Goal: Transaction & Acquisition: Purchase product/service

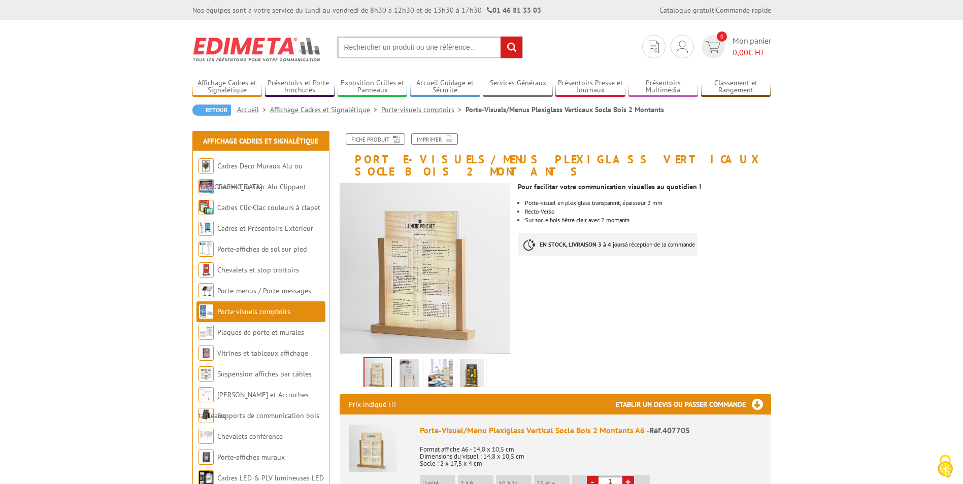
scroll to position [51, 0]
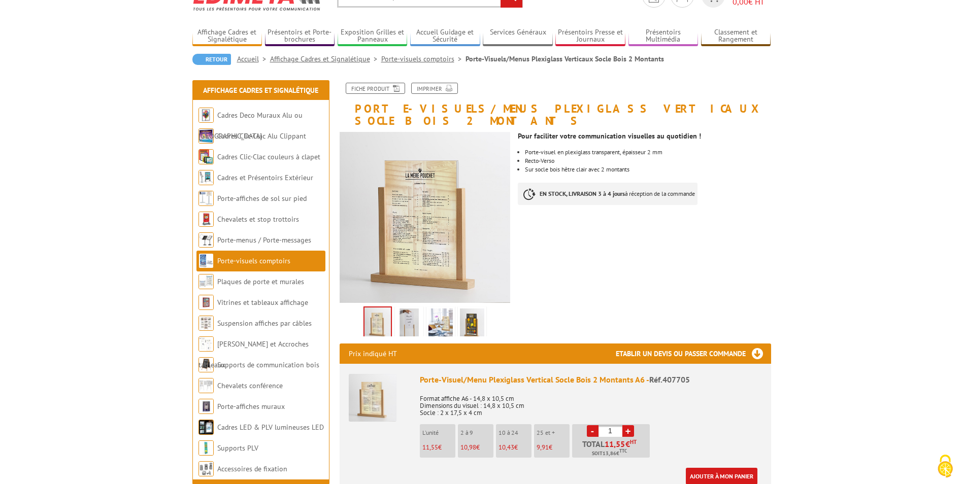
click at [628, 425] on link "+" at bounding box center [628, 431] width 12 height 12
type input "4"
click at [730, 468] on link "Ajouter à mon panier" at bounding box center [722, 476] width 72 height 17
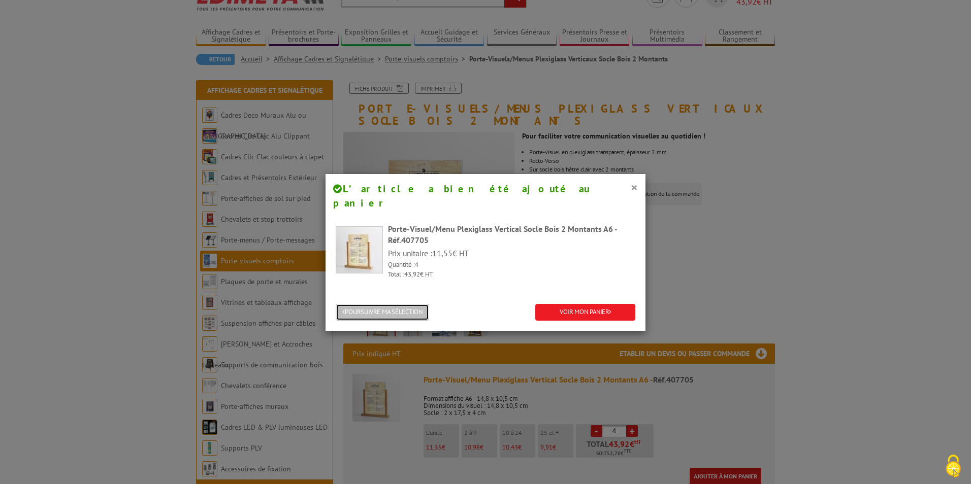
click at [413, 304] on button "POURSUIVRE MA SÉLECTION" at bounding box center [382, 312] width 93 height 17
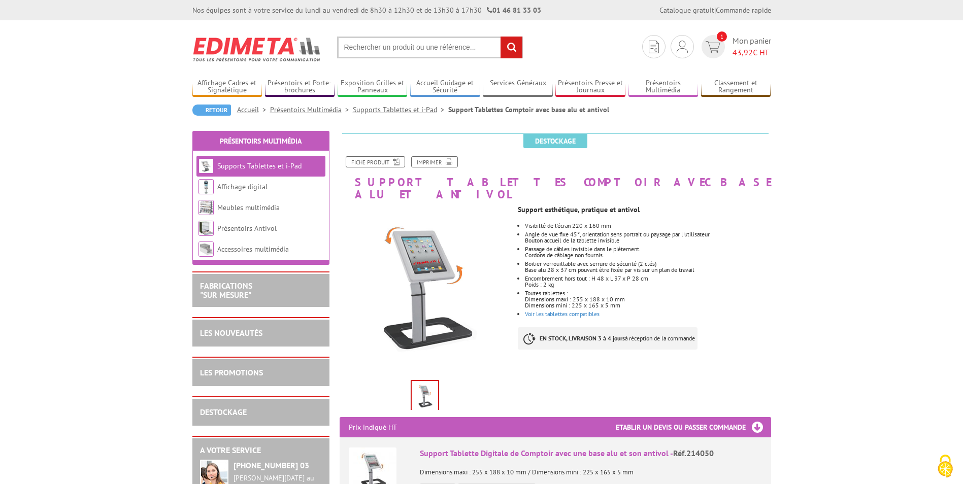
scroll to position [51, 0]
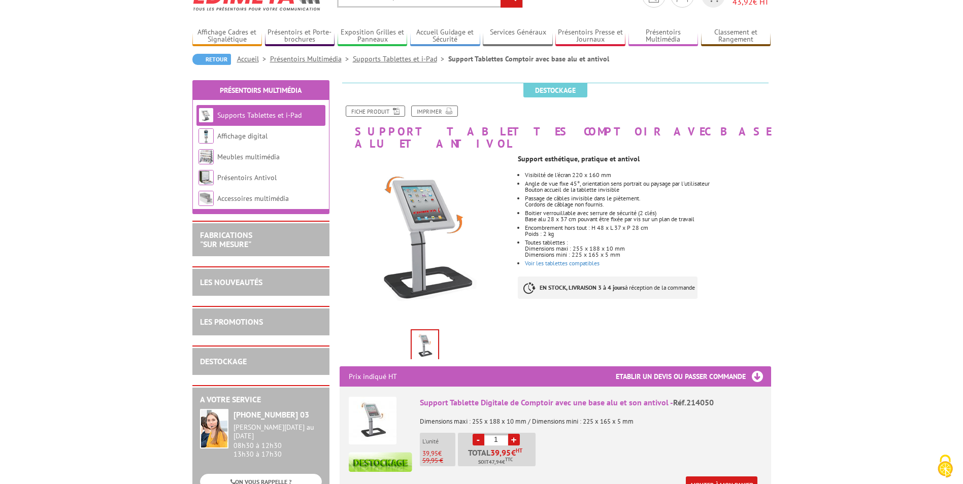
click at [514, 434] on link "+" at bounding box center [514, 440] width 12 height 12
type input "2"
click at [713, 477] on link "Ajouter à mon panier" at bounding box center [722, 485] width 72 height 17
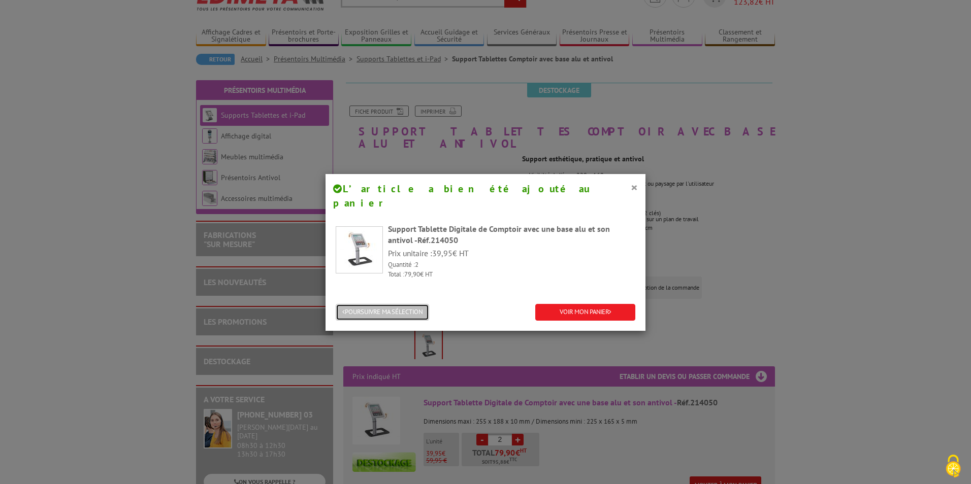
click at [417, 304] on button "POURSUIVRE MA SÉLECTION" at bounding box center [382, 312] width 93 height 17
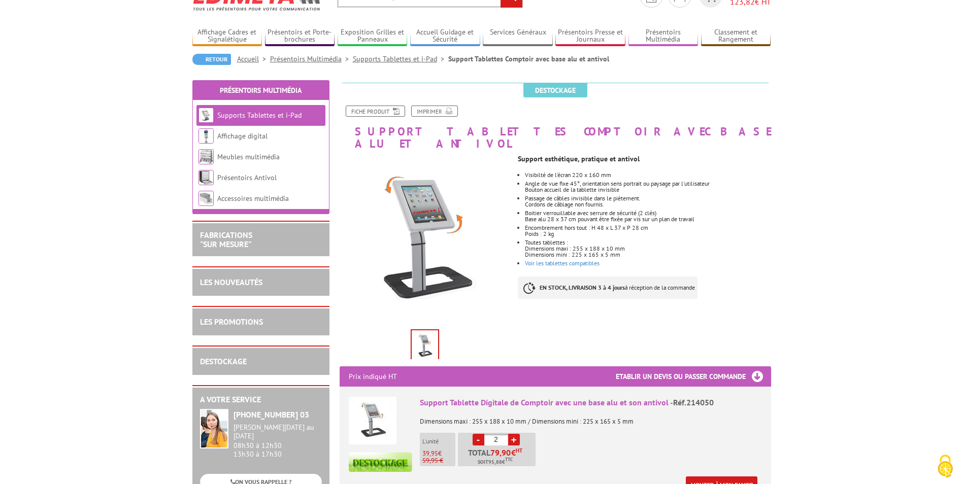
scroll to position [0, 0]
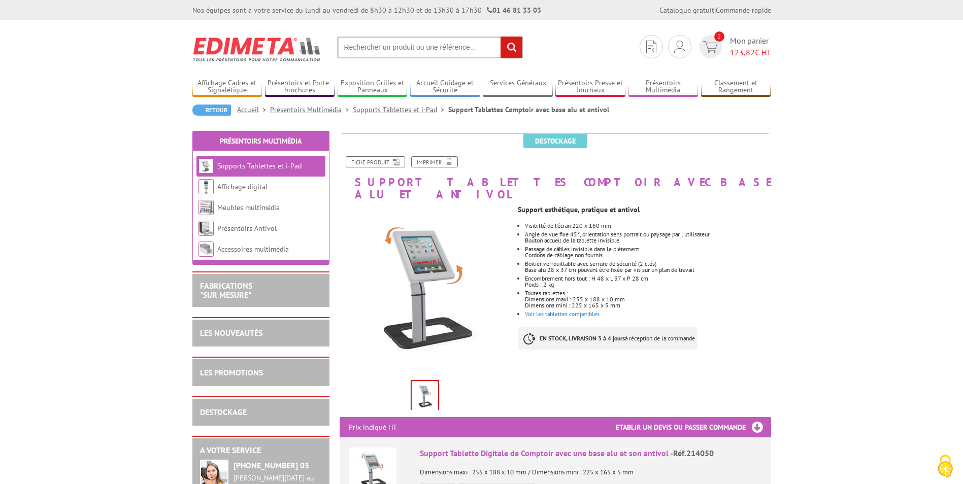
click at [462, 50] on input "text" at bounding box center [430, 48] width 186 height 22
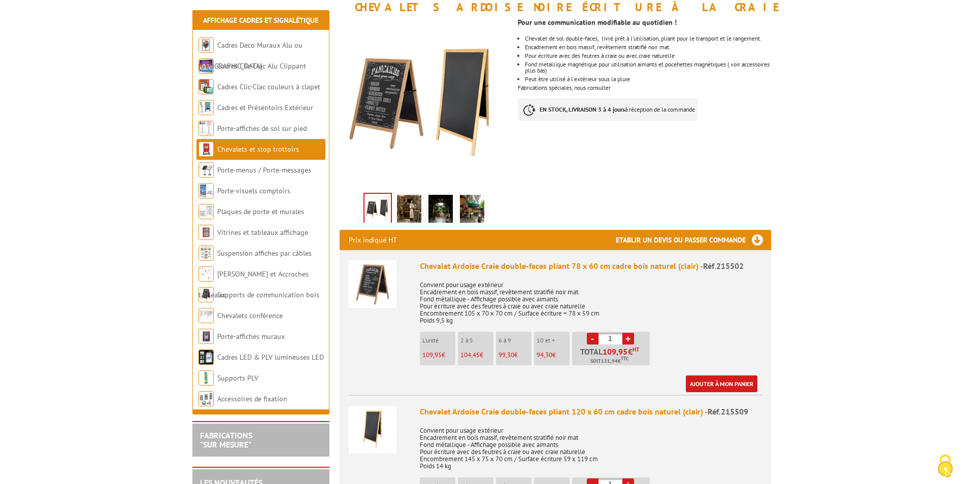
scroll to position [203, 0]
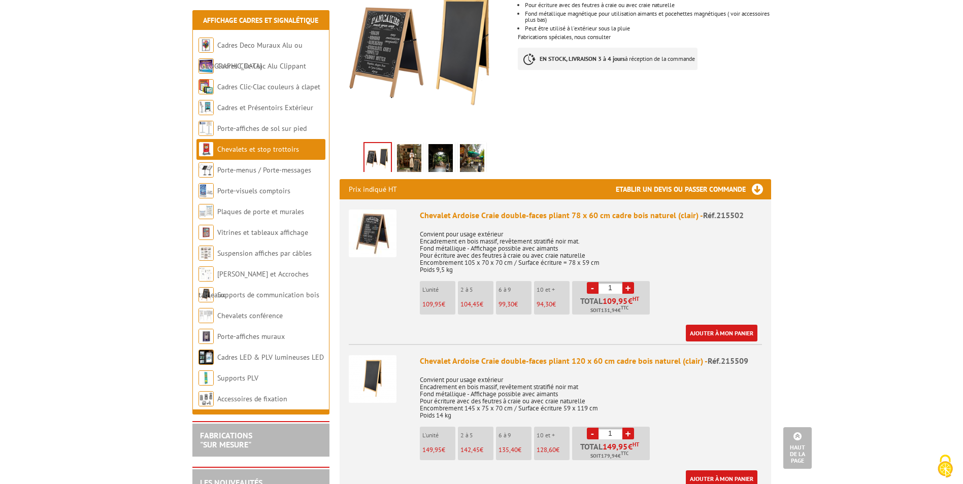
click at [629, 288] on link "+" at bounding box center [628, 288] width 12 height 12
type input "2"
click at [701, 329] on link "Ajouter à mon panier" at bounding box center [722, 333] width 72 height 17
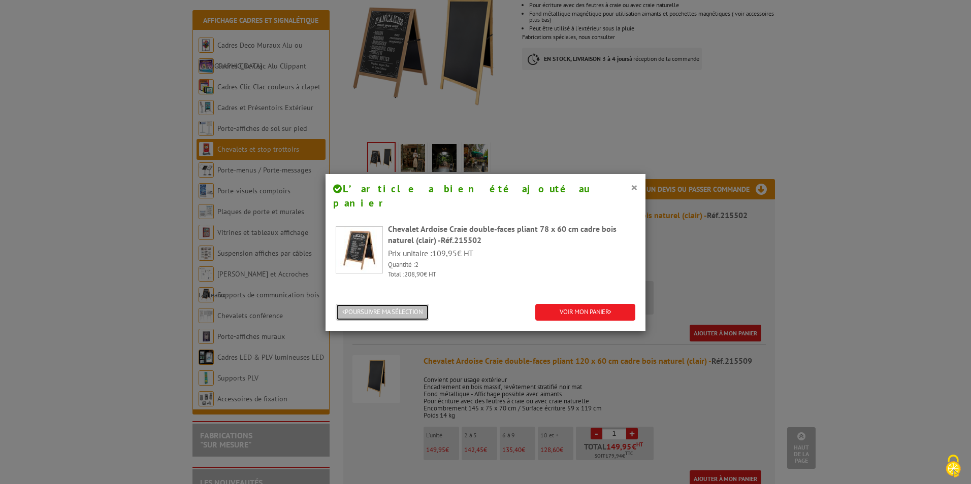
click at [400, 304] on button "POURSUIVRE MA SÉLECTION" at bounding box center [382, 312] width 93 height 17
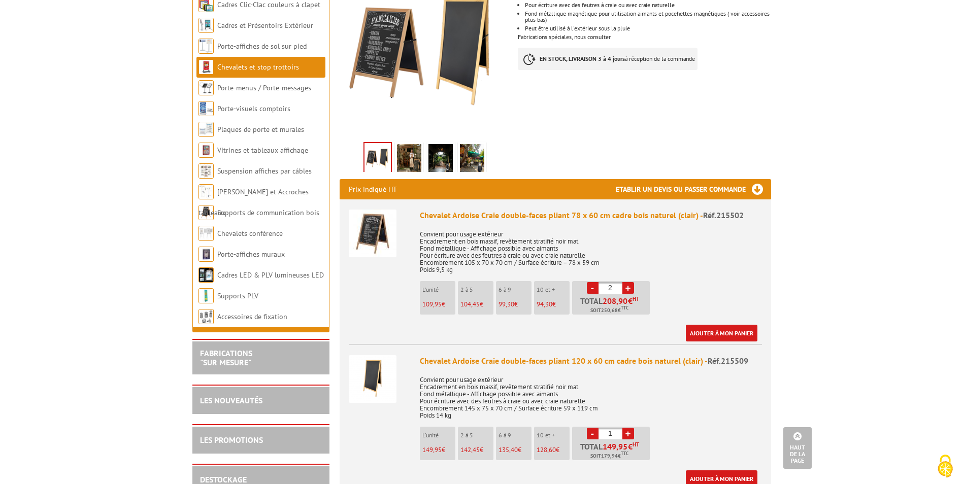
scroll to position [0, 0]
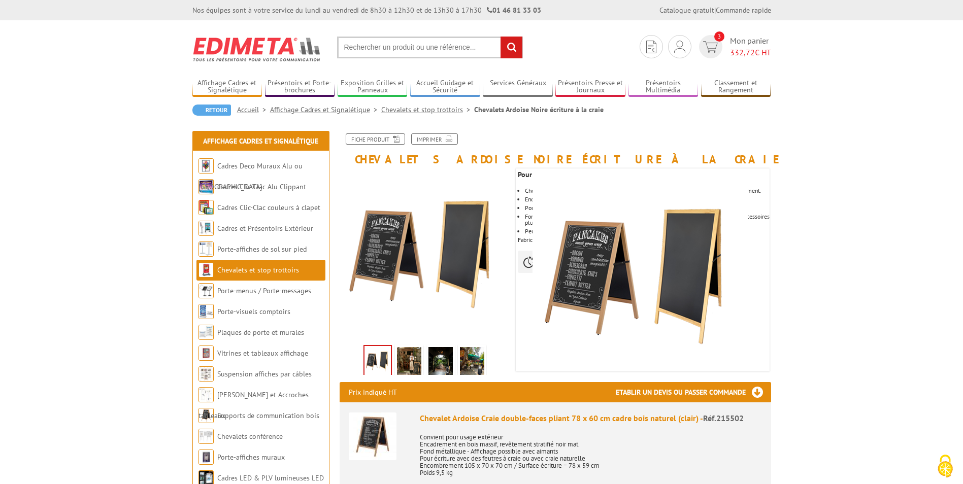
click at [449, 45] on input "text" at bounding box center [430, 48] width 186 height 22
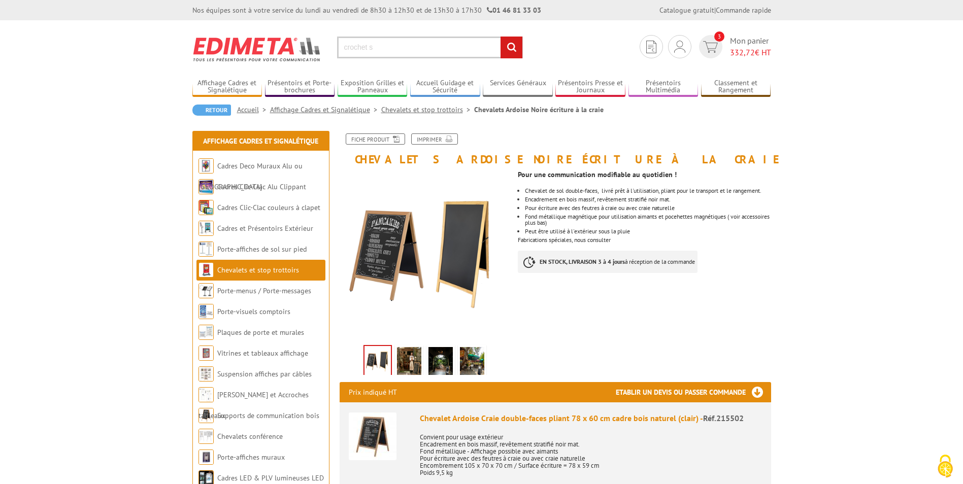
type input "crochet s"
click at [501, 37] on input "rechercher" at bounding box center [512, 48] width 22 height 22
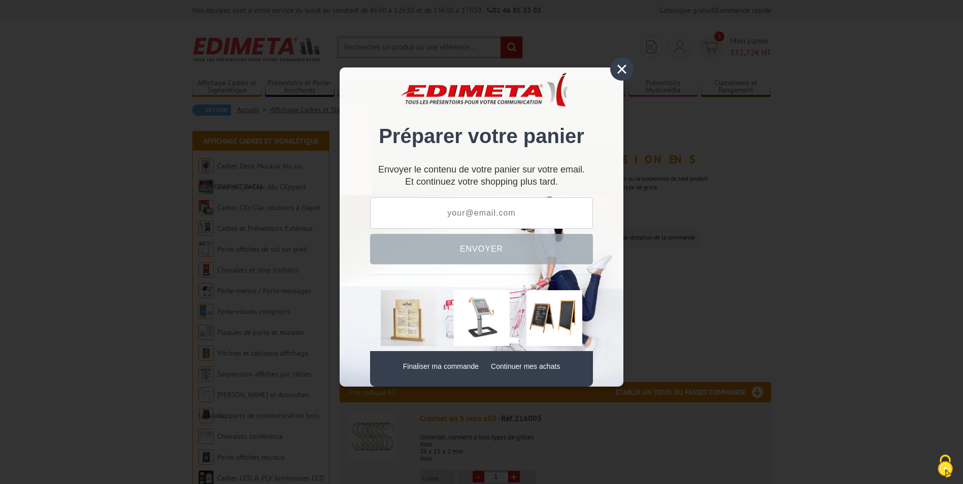
click at [504, 367] on link "Continuer mes achats" at bounding box center [525, 367] width 69 height 8
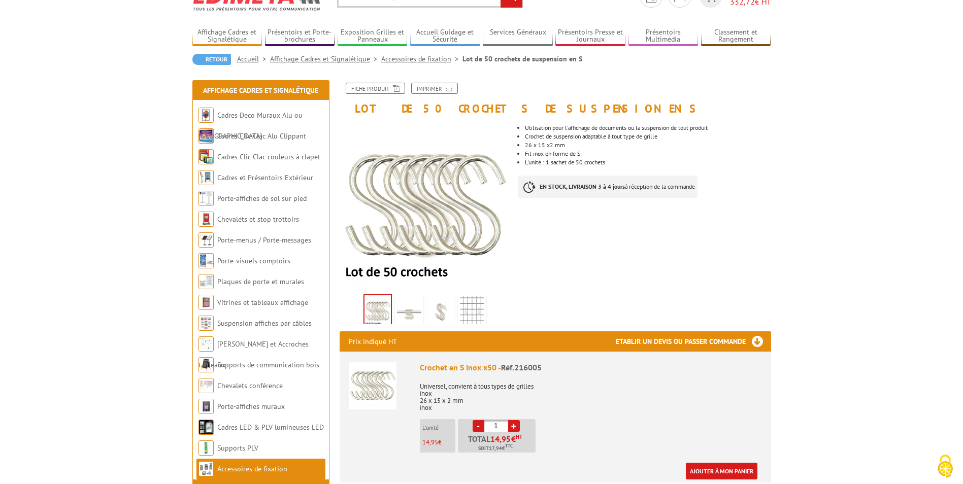
scroll to position [102, 0]
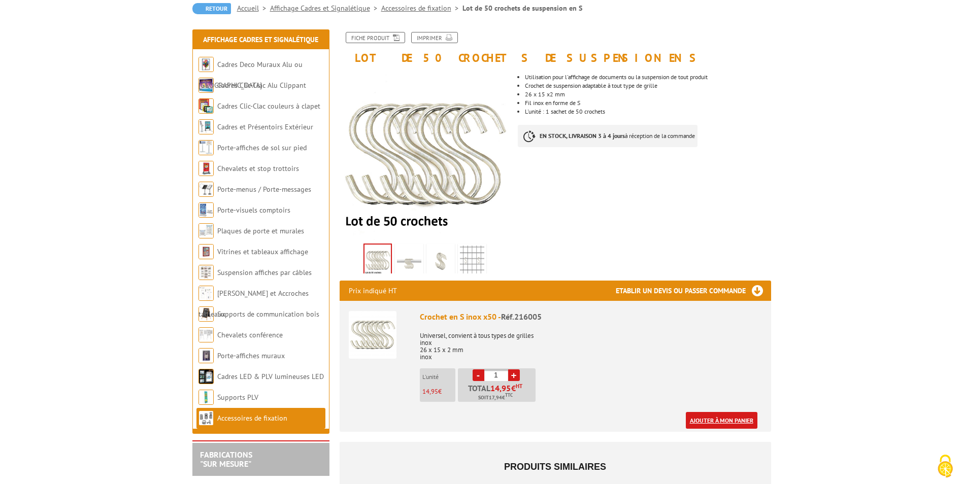
click at [708, 423] on link "Ajouter à mon panier" at bounding box center [722, 420] width 72 height 17
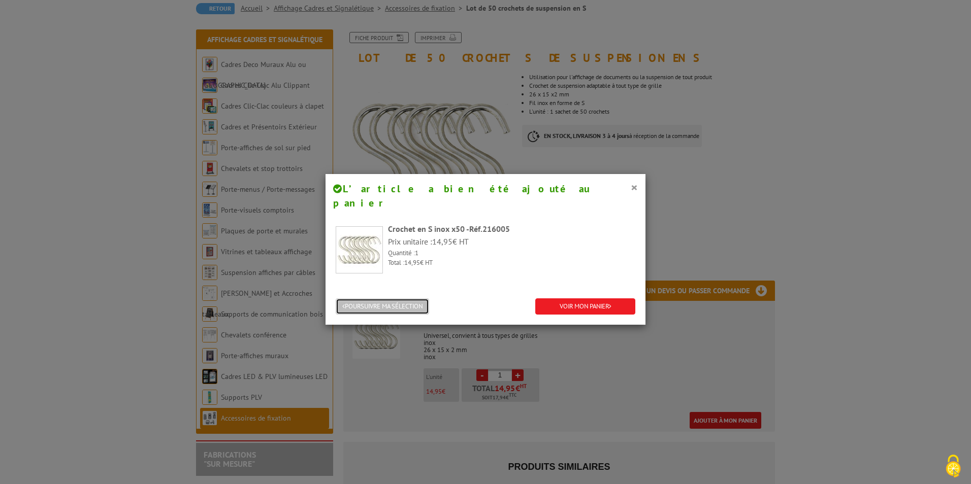
click at [399, 299] on button "POURSUIVRE MA SÉLECTION" at bounding box center [382, 307] width 93 height 17
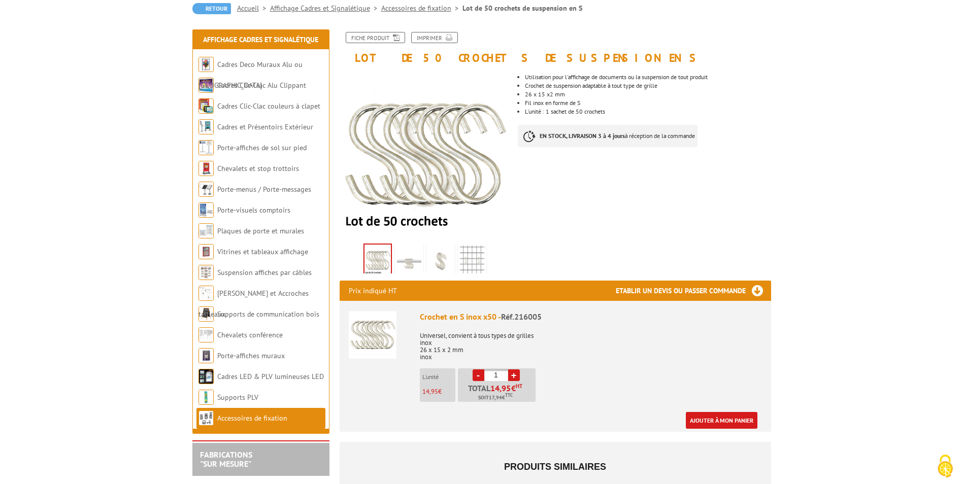
scroll to position [0, 0]
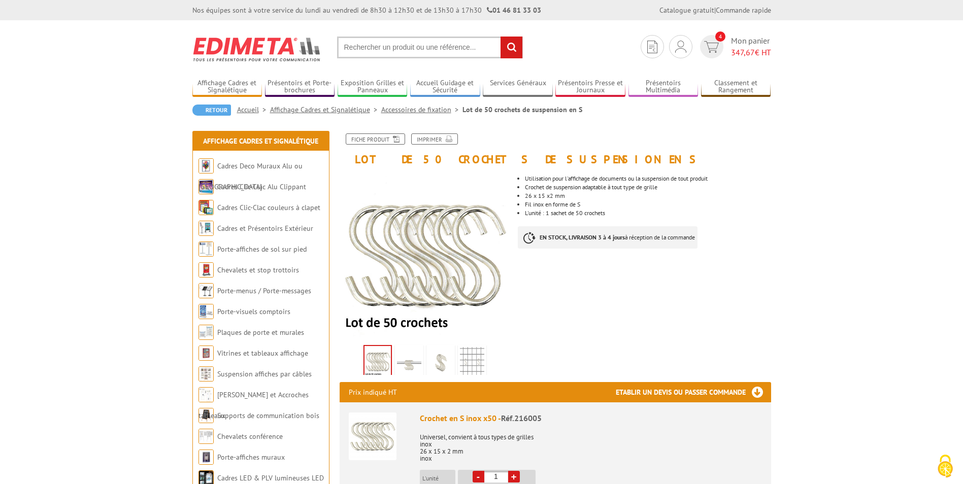
click at [444, 42] on input "text" at bounding box center [430, 48] width 186 height 22
type input "baguette de serrage"
click at [501, 37] on input "rechercher" at bounding box center [512, 48] width 22 height 22
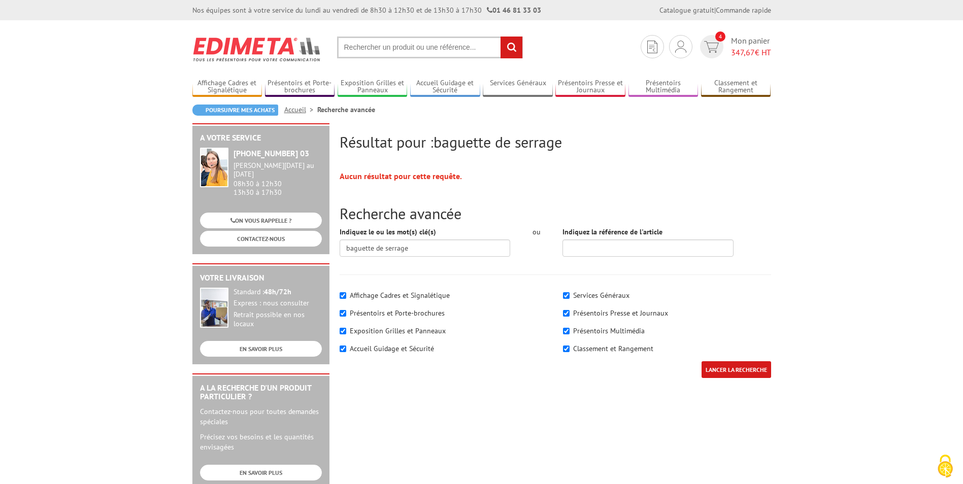
click at [436, 47] on input "text" at bounding box center [430, 48] width 186 height 22
type input "cafetière"
click at [501, 37] on input "rechercher" at bounding box center [512, 48] width 22 height 22
click at [750, 44] on span "Mon panier 347,67 € HT" at bounding box center [751, 46] width 40 height 23
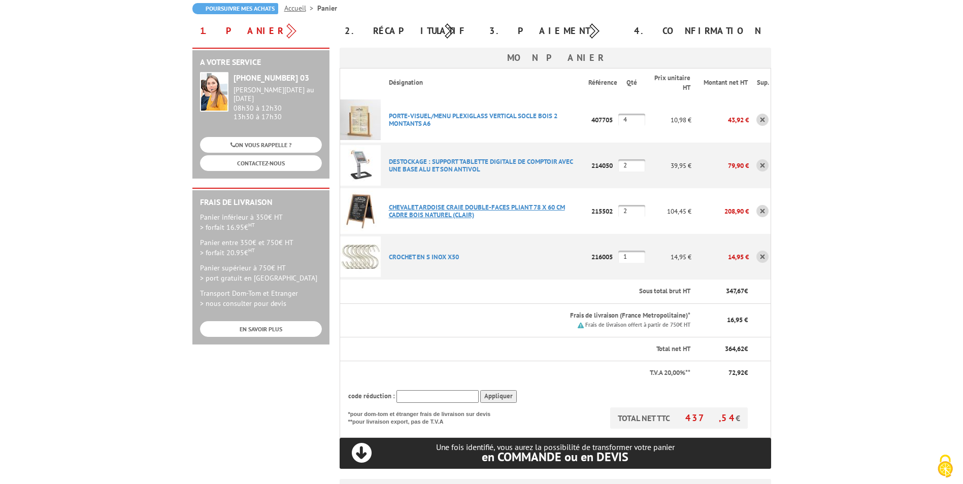
scroll to position [51, 0]
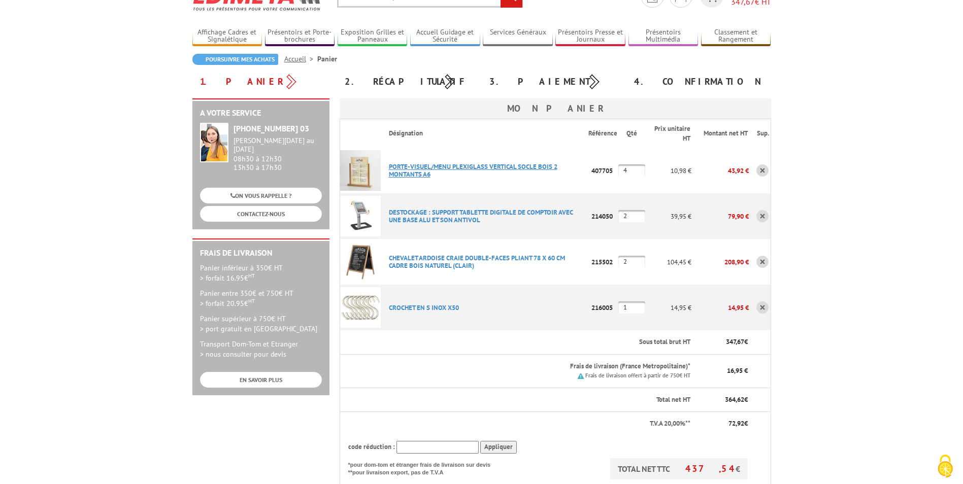
click at [424, 171] on link "PORTE-VISUEL/MENU PLEXIGLASS VERTICAL SOCLE BOIS 2 MONTANTS A6" at bounding box center [473, 170] width 169 height 16
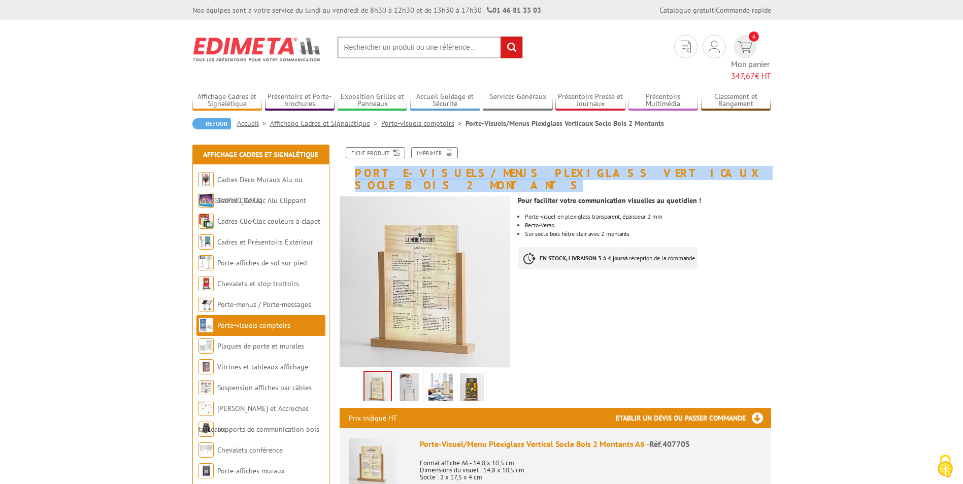
drag, startPoint x: 354, startPoint y: 160, endPoint x: 732, endPoint y: 155, distance: 377.8
click at [732, 155] on h1 "Porte-Visuels/Menus Plexiglass Verticaux Socle Bois 2 Montants" at bounding box center [555, 169] width 447 height 44
drag, startPoint x: 732, startPoint y: 155, endPoint x: 664, endPoint y: 156, distance: 67.5
copy h1 "Porte-Visuels/Menus Plexiglass Verticaux Socle Bois 2 Montants"
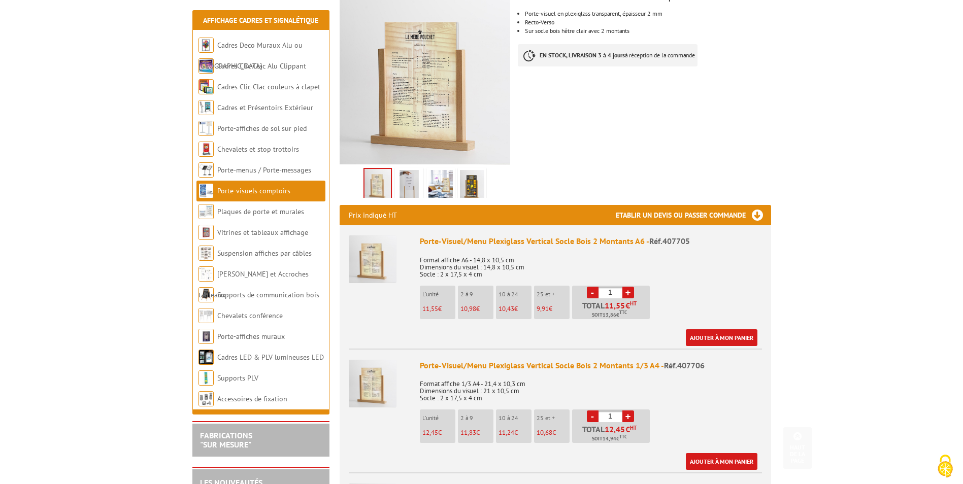
scroll to position [254, 0]
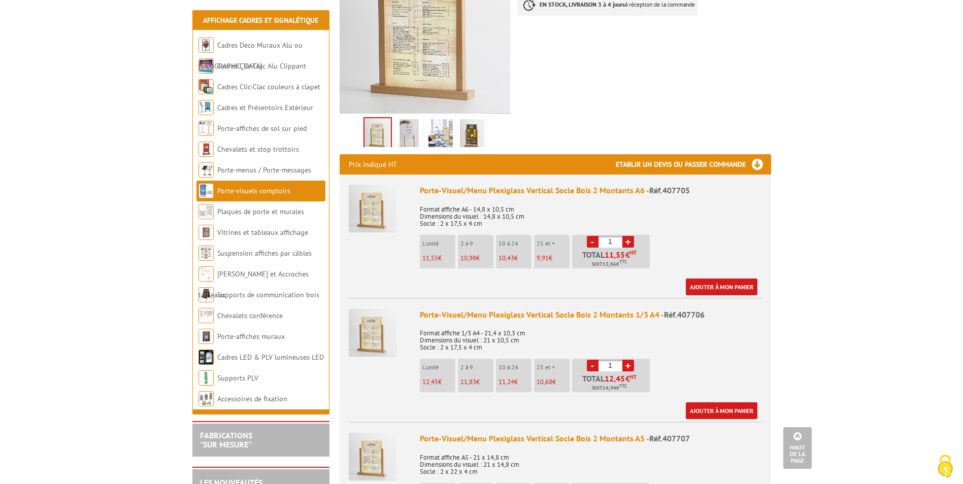
click at [632, 360] on link "+" at bounding box center [628, 366] width 12 height 12
type input "2"
click at [720, 403] on link "Ajouter à mon panier" at bounding box center [722, 411] width 72 height 17
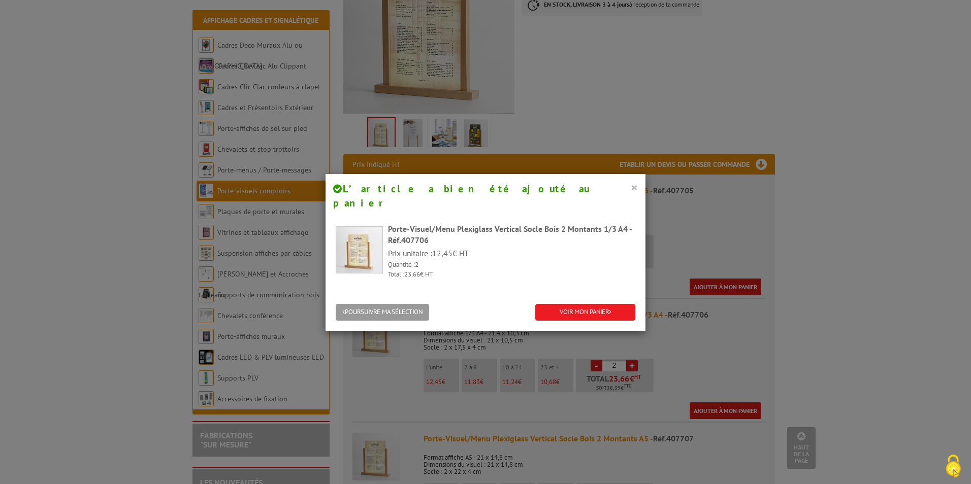
click at [631, 189] on button "×" at bounding box center [634, 187] width 7 height 13
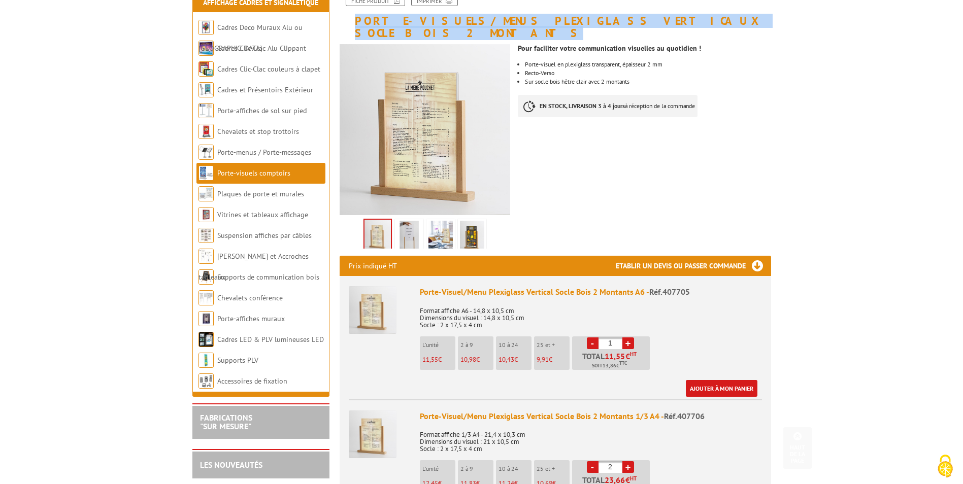
scroll to position [0, 0]
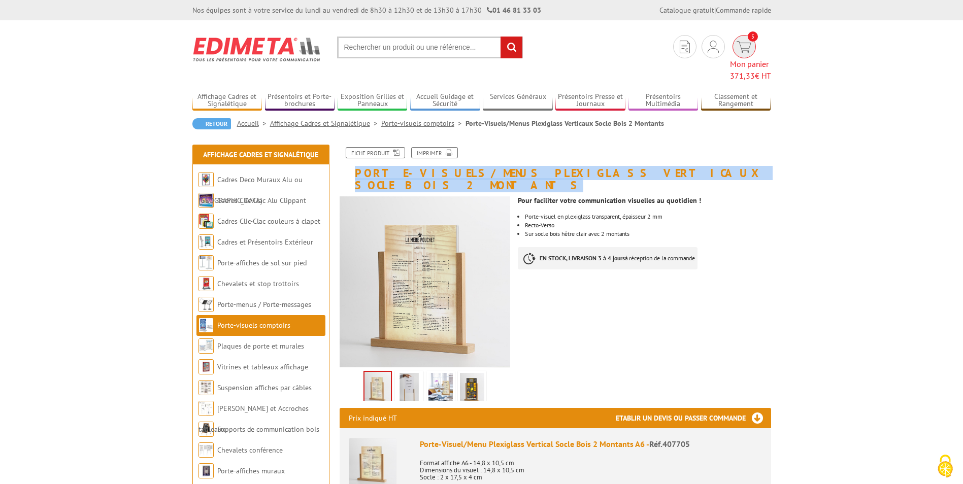
click at [743, 71] on span "371,33" at bounding box center [742, 76] width 25 height 10
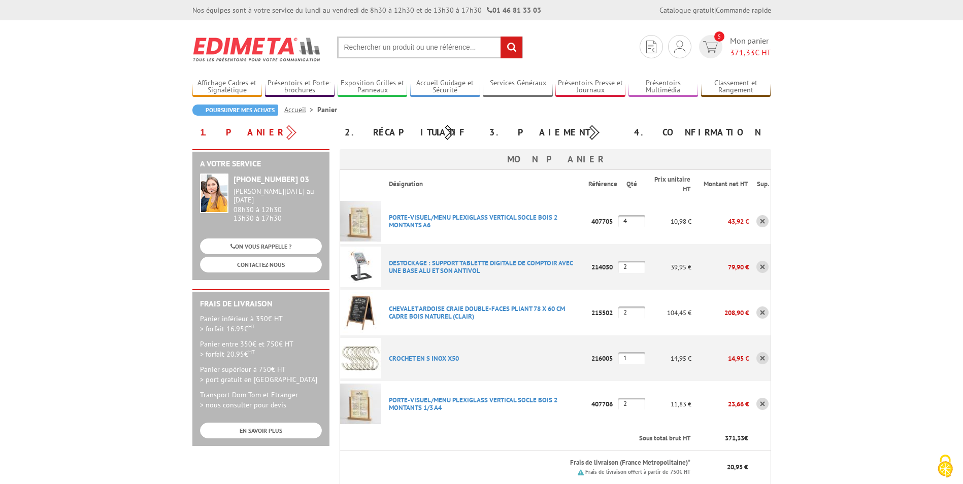
click at [765, 223] on link at bounding box center [762, 221] width 12 height 12
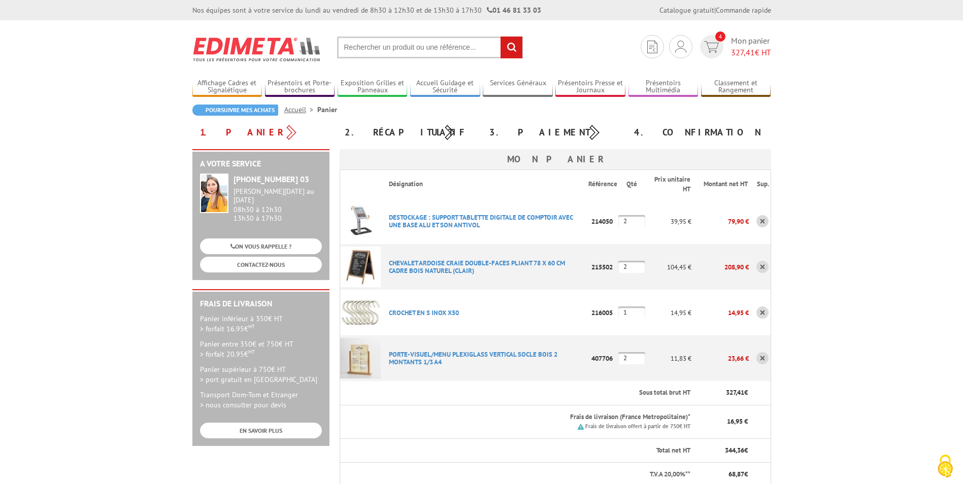
click at [636, 356] on input "2" at bounding box center [631, 358] width 27 height 12
type input "4"
drag, startPoint x: 449, startPoint y: 363, endPoint x: 389, endPoint y: 355, distance: 60.4
click at [389, 355] on p "PORTE-VISUEL/MENU PLEXIGLASS VERTICAL SOCLE BOIS 2 MONTANTS 1/3 A4" at bounding box center [485, 358] width 208 height 25
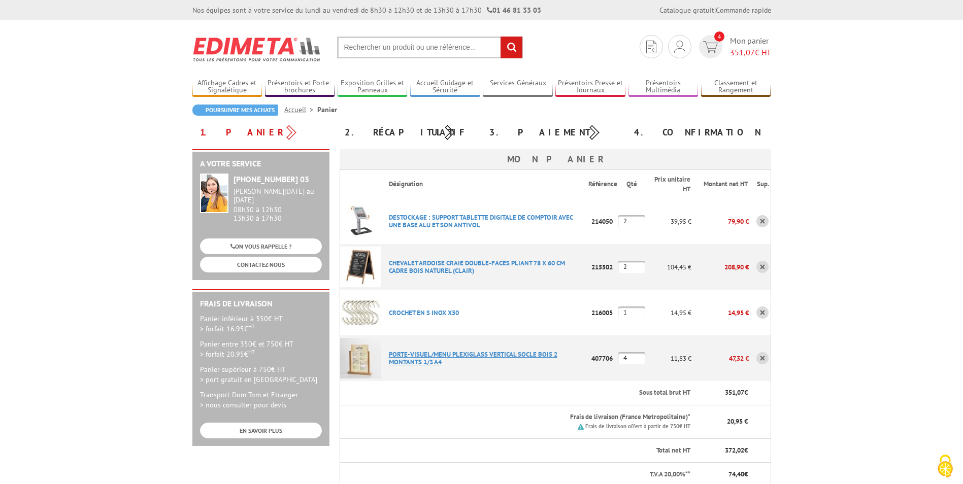
drag, startPoint x: 389, startPoint y: 355, endPoint x: 407, endPoint y: 355, distance: 17.3
copy link "PORTE-VISUEL/MENU PLEXIGLASS VERTICAL SOCLE BOIS 2 MONTANTS 1/3 A4"
drag, startPoint x: 466, startPoint y: 312, endPoint x: 389, endPoint y: 314, distance: 76.2
click at [389, 314] on p "CROCHET EN S INOX X50" at bounding box center [485, 313] width 208 height 18
drag, startPoint x: 389, startPoint y: 314, endPoint x: 417, endPoint y: 313, distance: 27.9
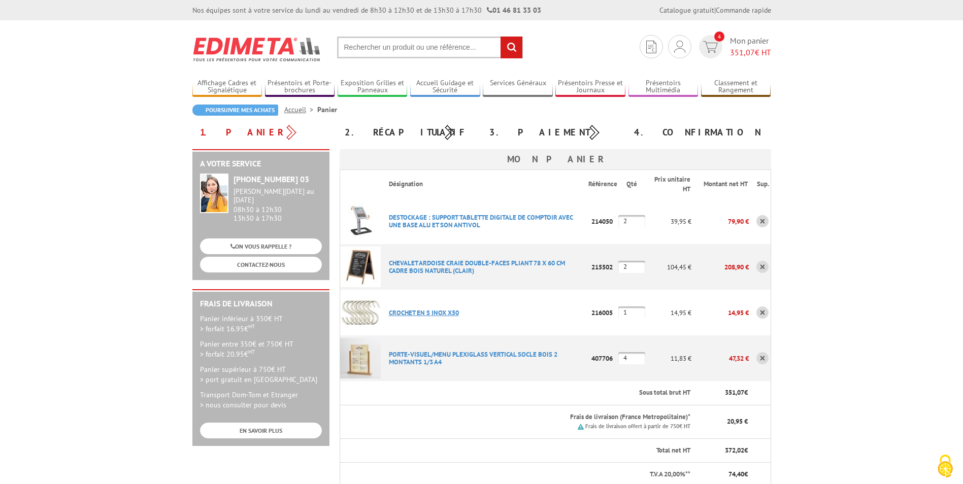
copy link "CROCHET EN S INOX X50"
drag, startPoint x: 478, startPoint y: 271, endPoint x: 389, endPoint y: 262, distance: 89.7
click at [389, 262] on p "CHEVALET ARDOISE CRAIE DOUBLE-FACES PLIANT 78 X 60 CM CADRE BOIS NATUREL (CLAIR)" at bounding box center [485, 266] width 208 height 25
drag, startPoint x: 389, startPoint y: 262, endPoint x: 408, endPoint y: 266, distance: 19.6
copy link "CHEVALET ARDOISE CRAIE DOUBLE-FACES PLIANT 78 X 60 CM CADRE BOIS NATUREL (CLAIR)"
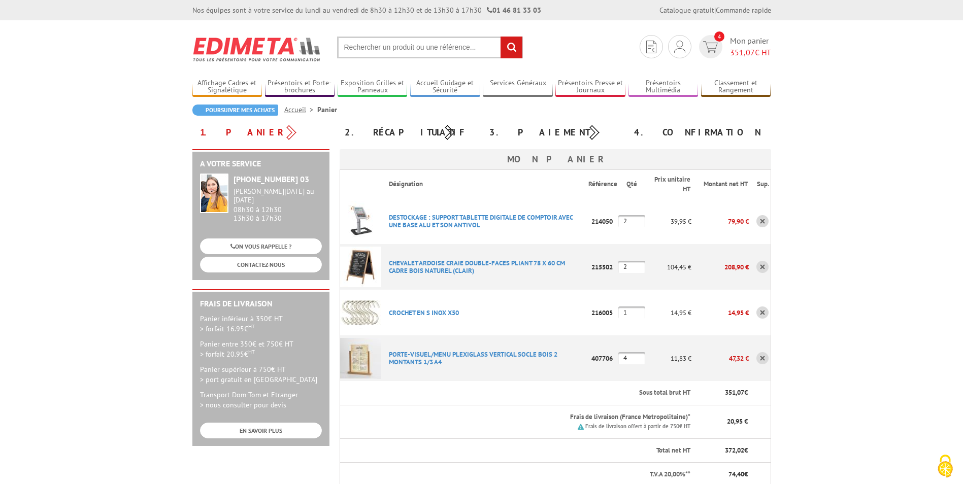
drag, startPoint x: 590, startPoint y: 267, endPoint x: 617, endPoint y: 263, distance: 27.1
click at [617, 263] on p "215502" at bounding box center [603, 267] width 30 height 18
drag, startPoint x: 617, startPoint y: 263, endPoint x: 596, endPoint y: 265, distance: 21.9
copy p "215502"
drag, startPoint x: 488, startPoint y: 224, endPoint x: 388, endPoint y: 215, distance: 100.4
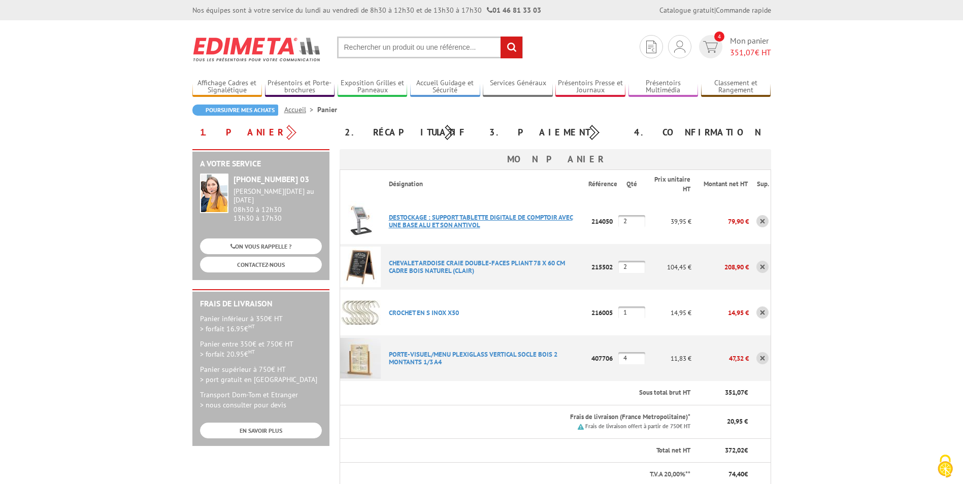
click at [388, 215] on p "DESTOCKAGE : SUPPORT TABLETTE DIGITALE DE COMPTOIR AVEC UNE BASE ALU ET SON ANT…" at bounding box center [485, 221] width 208 height 25
drag, startPoint x: 388, startPoint y: 215, endPoint x: 432, endPoint y: 222, distance: 43.7
copy link "DESTOCKAGE : SUPPORT TABLETTE DIGITALE DE COMPTOIR AVEC UNE BASE ALU ET SON ANT…"
